Goal: Find specific fact: Find contact information

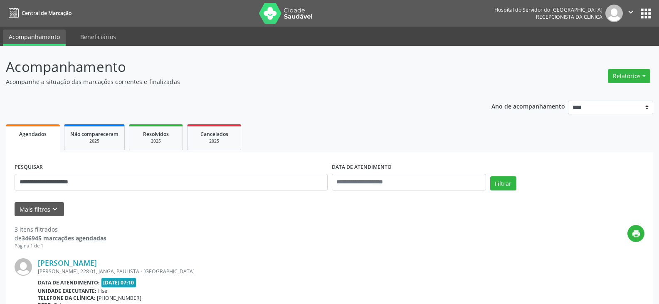
click at [490, 176] on button "Filtrar" at bounding box center [503, 183] width 26 height 14
click at [97, 259] on link "[PERSON_NAME]" at bounding box center [67, 262] width 59 height 9
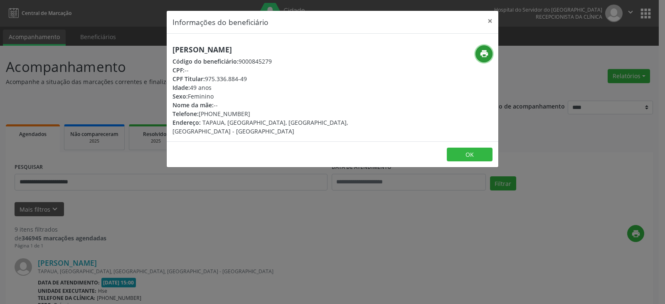
click at [482, 57] on icon "print" at bounding box center [484, 53] width 9 height 9
drag, startPoint x: 211, startPoint y: 111, endPoint x: 251, endPoint y: 114, distance: 40.0
click at [251, 114] on div "Telefone: [PHONE_NUMBER]" at bounding box center [278, 113] width 210 height 9
copy div "98602-1882"
drag, startPoint x: 212, startPoint y: 77, endPoint x: 266, endPoint y: 77, distance: 53.7
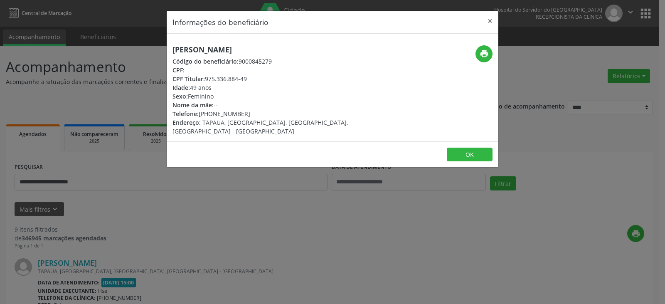
click at [266, 77] on div "CPF Titular: 975.336.884-49" at bounding box center [278, 78] width 210 height 9
copy div "975.336.884-49"
click at [205, 80] on span "CPF Titular:" at bounding box center [189, 79] width 32 height 8
drag, startPoint x: 205, startPoint y: 80, endPoint x: 250, endPoint y: 79, distance: 45.3
click at [250, 79] on div "CPF Titular: 975.336.884-49" at bounding box center [278, 78] width 210 height 9
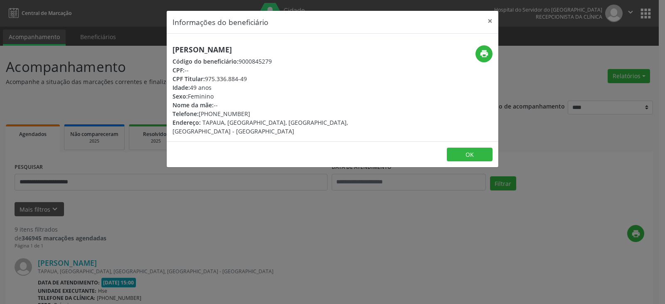
copy div "975.336.884-49"
click at [485, 20] on button "×" at bounding box center [490, 21] width 17 height 20
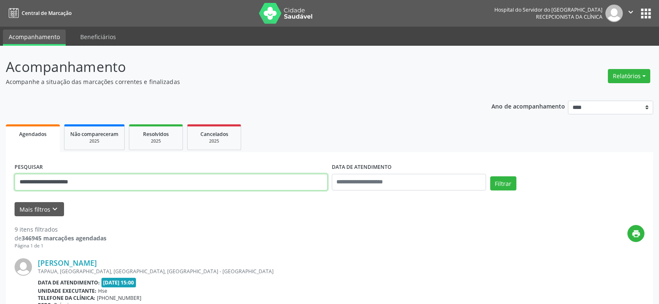
drag, startPoint x: 130, startPoint y: 187, endPoint x: 8, endPoint y: 183, distance: 121.5
paste input "text"
click at [490, 176] on button "Filtrar" at bounding box center [503, 183] width 26 height 14
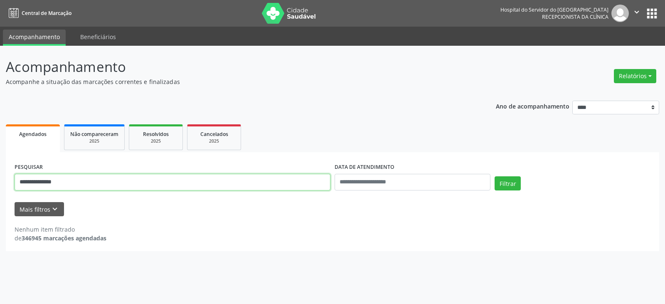
click at [162, 183] on input "**********" at bounding box center [173, 182] width 316 height 17
click at [495, 176] on button "Filtrar" at bounding box center [508, 183] width 26 height 14
drag, startPoint x: 128, startPoint y: 183, endPoint x: 0, endPoint y: 183, distance: 128.1
click at [0, 183] on div "**********" at bounding box center [332, 175] width 665 height 258
click at [495, 176] on button "Filtrar" at bounding box center [508, 183] width 26 height 14
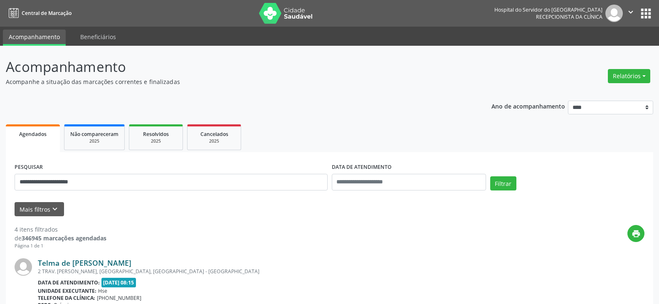
click at [95, 264] on link "Telma de [PERSON_NAME]" at bounding box center [85, 262] width 94 height 9
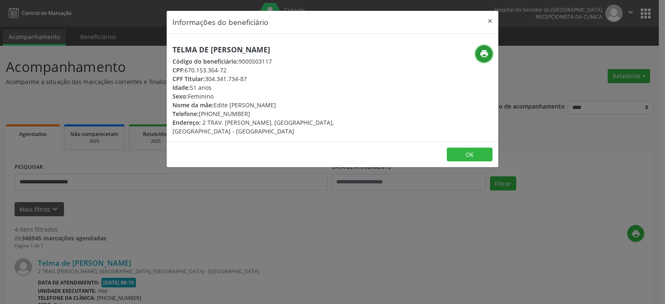
click at [485, 57] on icon "print" at bounding box center [484, 53] width 9 height 9
drag, startPoint x: 206, startPoint y: 78, endPoint x: 265, endPoint y: 78, distance: 58.2
click at [265, 78] on div "CPF Titular: 304.341.734-87" at bounding box center [278, 78] width 210 height 9
copy div "304.341.734-87"
drag, startPoint x: 212, startPoint y: 115, endPoint x: 256, endPoint y: 116, distance: 43.7
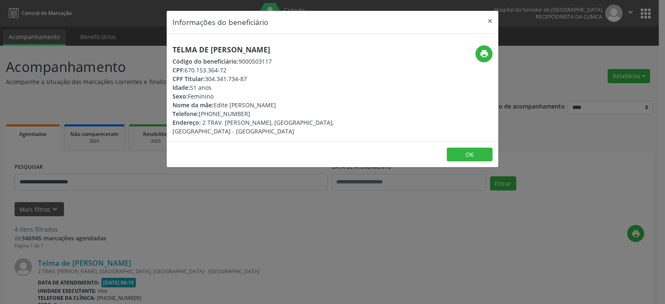
click at [256, 116] on div "Telefone: [PHONE_NUMBER]" at bounding box center [278, 113] width 210 height 9
copy div "99870-5255"
click at [486, 52] on icon "print" at bounding box center [484, 53] width 9 height 9
drag, startPoint x: 247, startPoint y: 81, endPoint x: 274, endPoint y: 81, distance: 26.6
click at [274, 81] on div "CPF Titular: 304.341.734-87" at bounding box center [278, 78] width 210 height 9
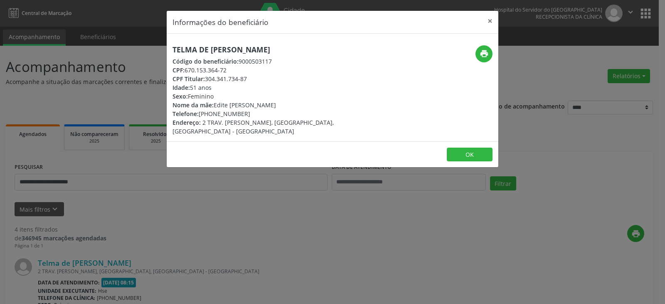
copy div "304.341.734-87"
click at [486, 19] on button "×" at bounding box center [490, 21] width 17 height 20
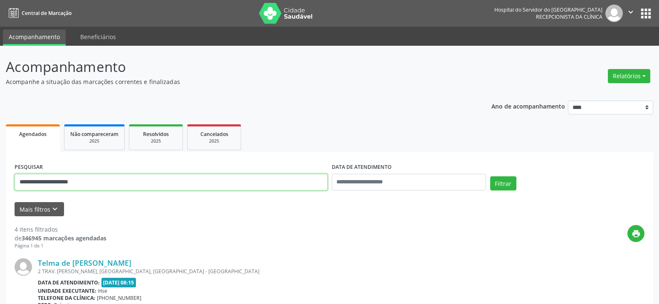
drag, startPoint x: 171, startPoint y: 179, endPoint x: 0, endPoint y: 185, distance: 171.5
paste input "text"
type input "**********"
click at [490, 176] on button "Filtrar" at bounding box center [503, 183] width 26 height 14
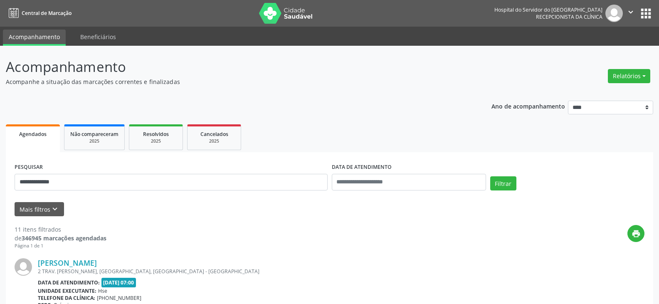
click at [97, 261] on link "[PERSON_NAME]" at bounding box center [67, 262] width 59 height 9
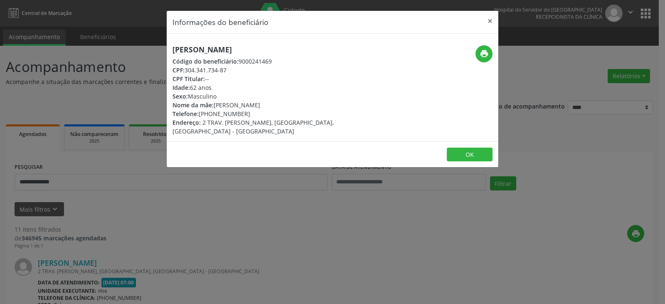
drag, startPoint x: 272, startPoint y: 46, endPoint x: 156, endPoint y: 51, distance: 116.2
click at [156, 51] on div "Informações do beneficiário × [PERSON_NAME] Código do beneficiário: 9000241469 …" at bounding box center [332, 152] width 665 height 304
copy h5 "[PERSON_NAME]"
